Goal: Information Seeking & Learning: Learn about a topic

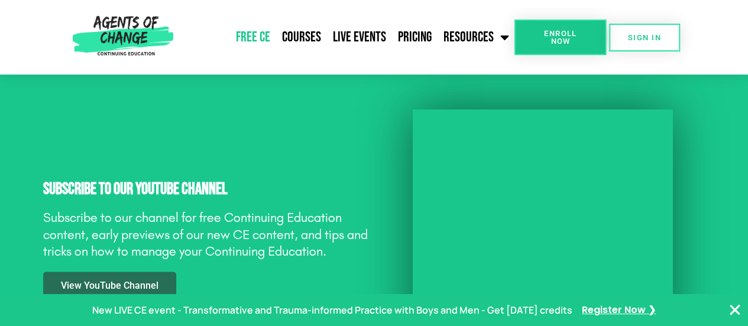
scroll to position [1067, 0]
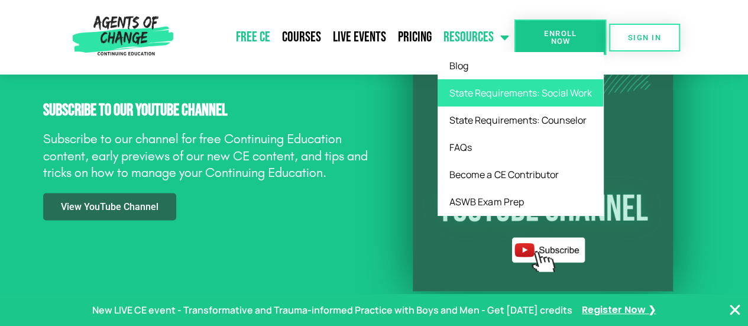
click at [491, 95] on link "State Requirements: Social Work" at bounding box center [520, 92] width 166 height 27
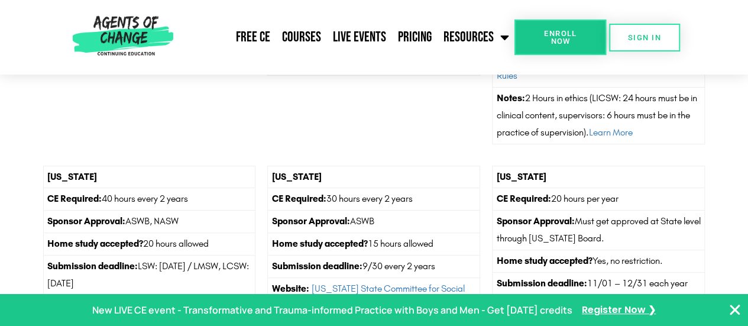
scroll to position [2402, 0]
click at [306, 35] on link "Courses" at bounding box center [301, 37] width 51 height 30
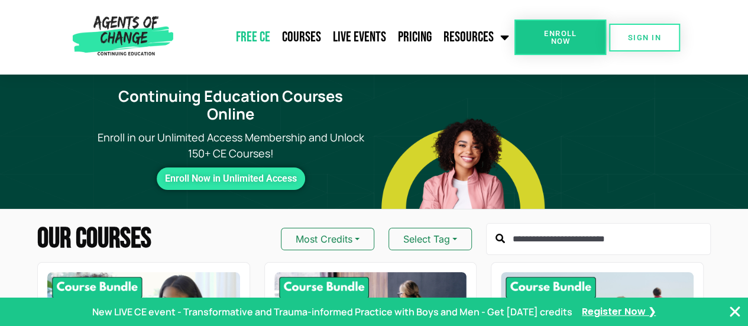
click at [259, 33] on link "Free CE" at bounding box center [253, 37] width 46 height 30
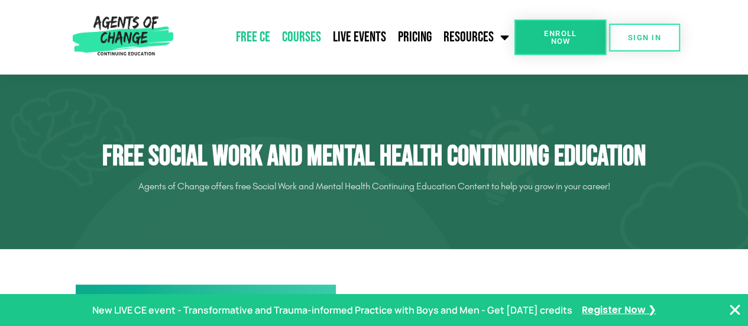
click at [306, 36] on link "Courses" at bounding box center [301, 37] width 51 height 30
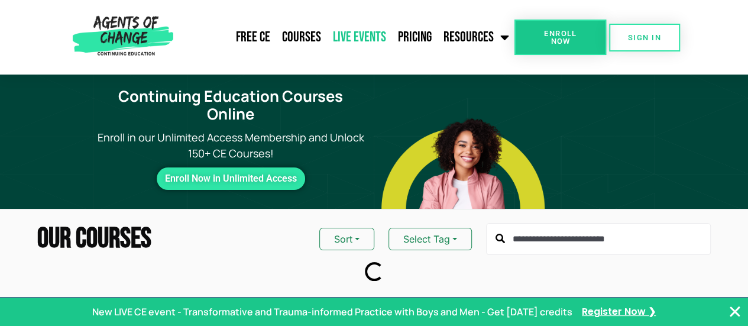
click at [338, 33] on link "Live Events" at bounding box center [359, 37] width 65 height 30
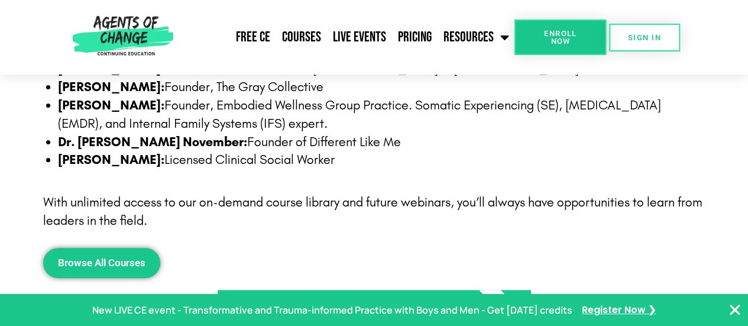
scroll to position [4645, 0]
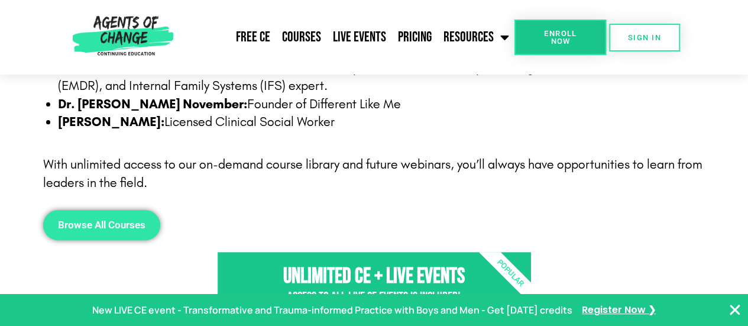
click at [118, 214] on link "Browse All Courses" at bounding box center [101, 225] width 117 height 30
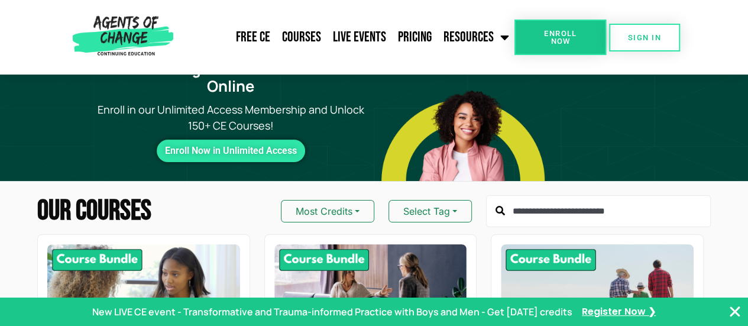
scroll to position [15, 0]
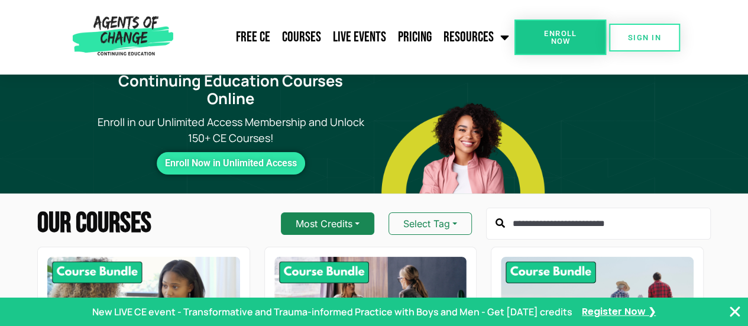
click at [333, 212] on button "Most Credits" at bounding box center [327, 223] width 93 height 22
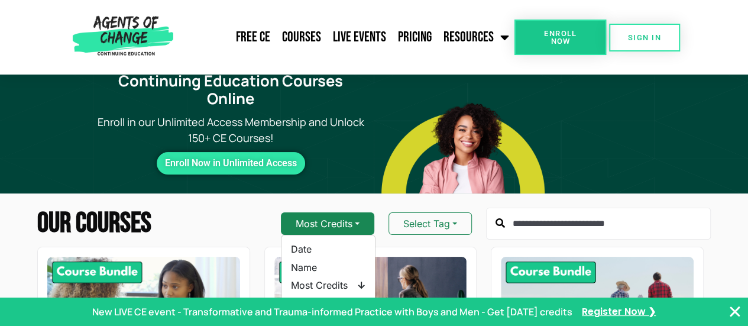
click at [333, 212] on button "Most Credits" at bounding box center [327, 223] width 93 height 22
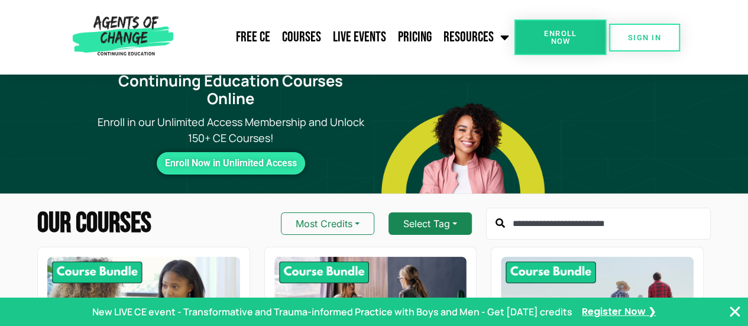
click at [432, 212] on button "Select Tag" at bounding box center [429, 223] width 83 height 22
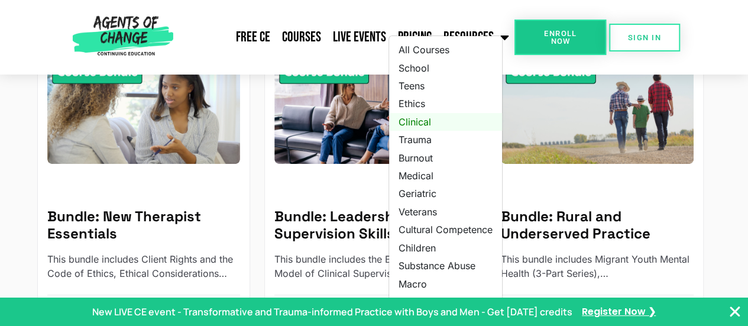
scroll to position [215, 0]
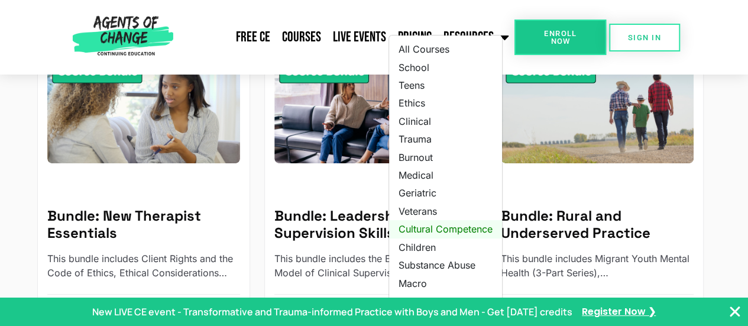
click at [437, 220] on link "Cultural Competence" at bounding box center [445, 229] width 113 height 18
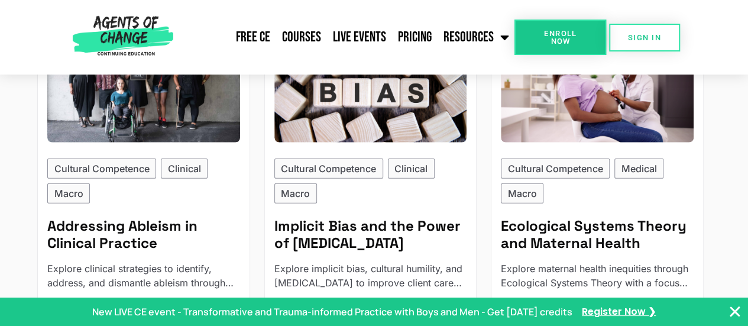
scroll to position [1638, 0]
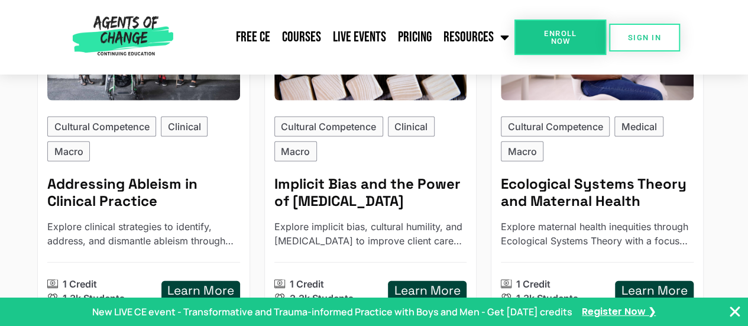
click at [129, 178] on div "Cultural Competence Clinical Macro Addressing Ableism in Clinical Practice Expl…" at bounding box center [143, 210] width 193 height 189
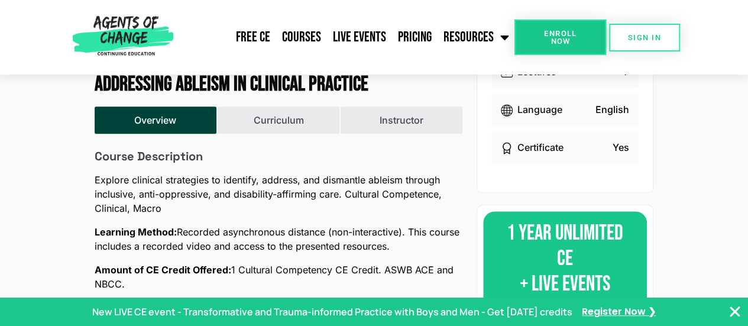
scroll to position [294, 0]
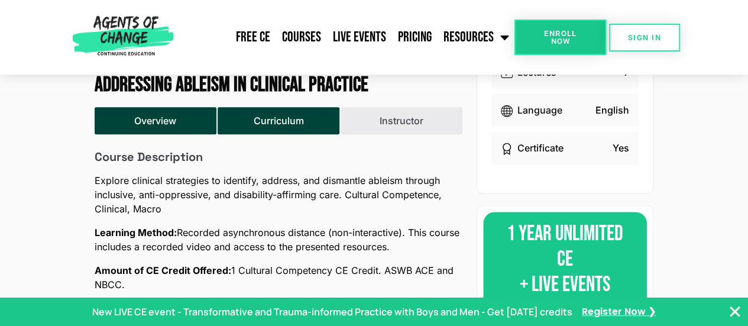
click at [260, 124] on button "Curriculum" at bounding box center [279, 120] width 122 height 27
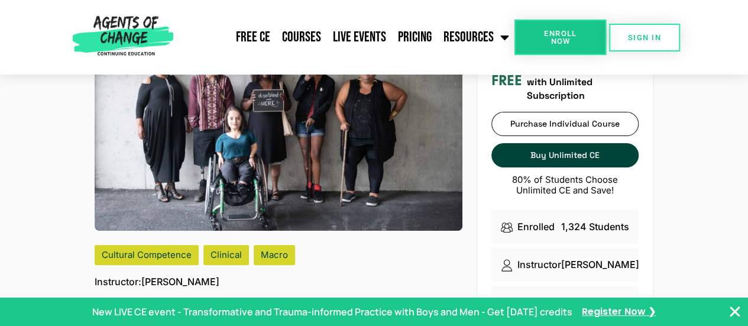
scroll to position [0, 0]
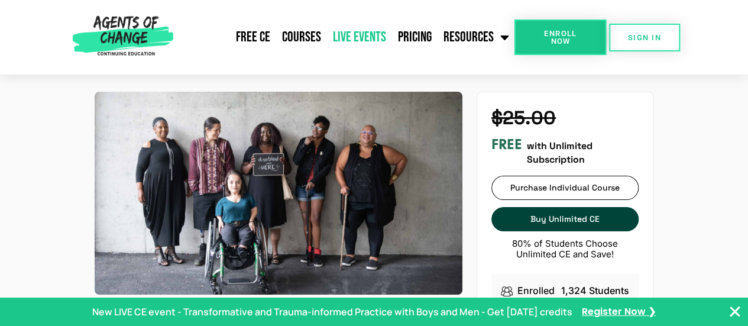
click at [342, 39] on link "Live Events" at bounding box center [359, 37] width 65 height 30
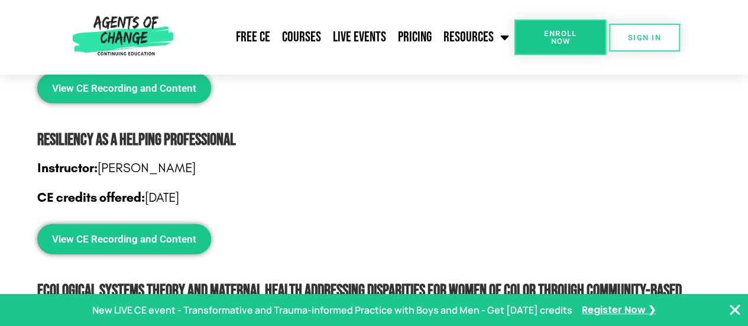
scroll to position [3494, 0]
